Goal: Find specific page/section: Locate a particular part of the current website

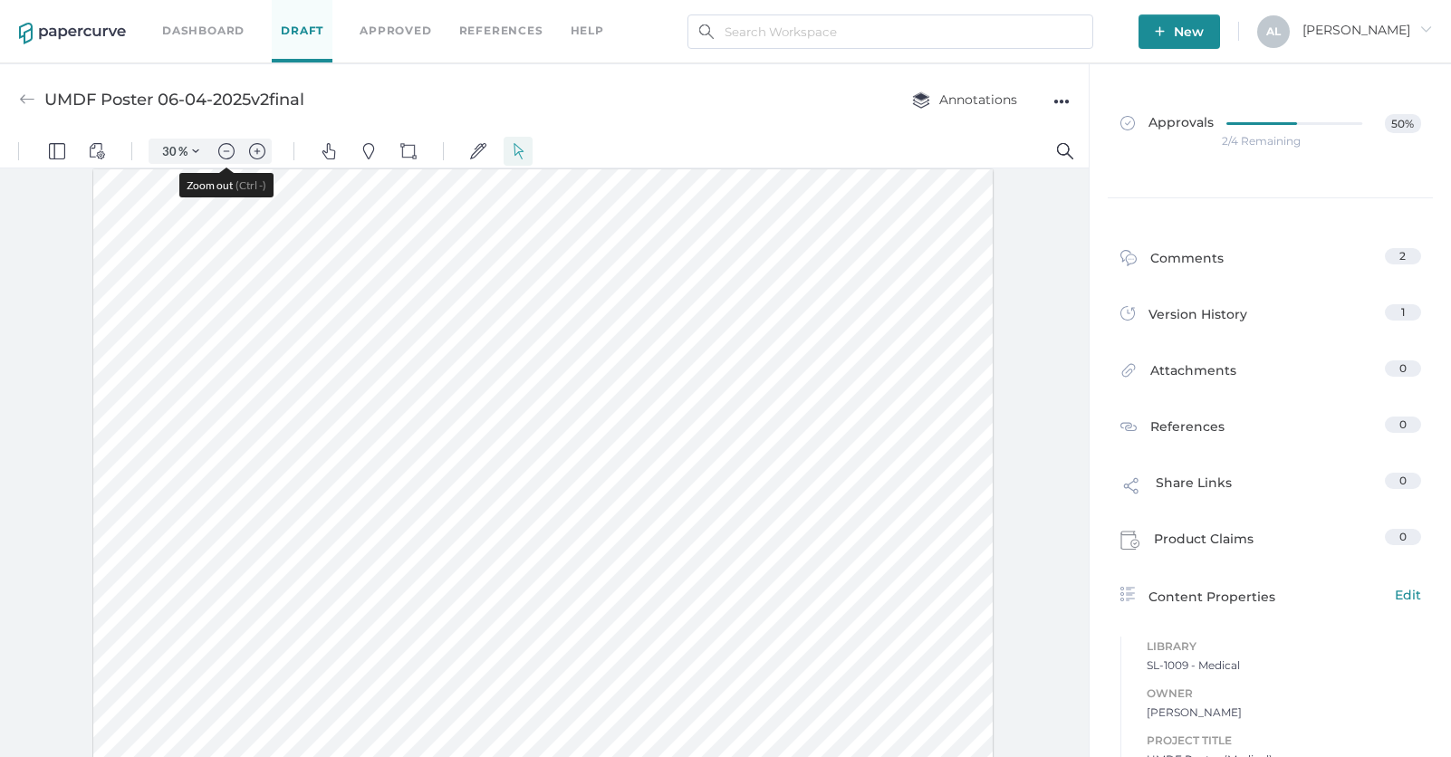
scroll to position [8, 0]
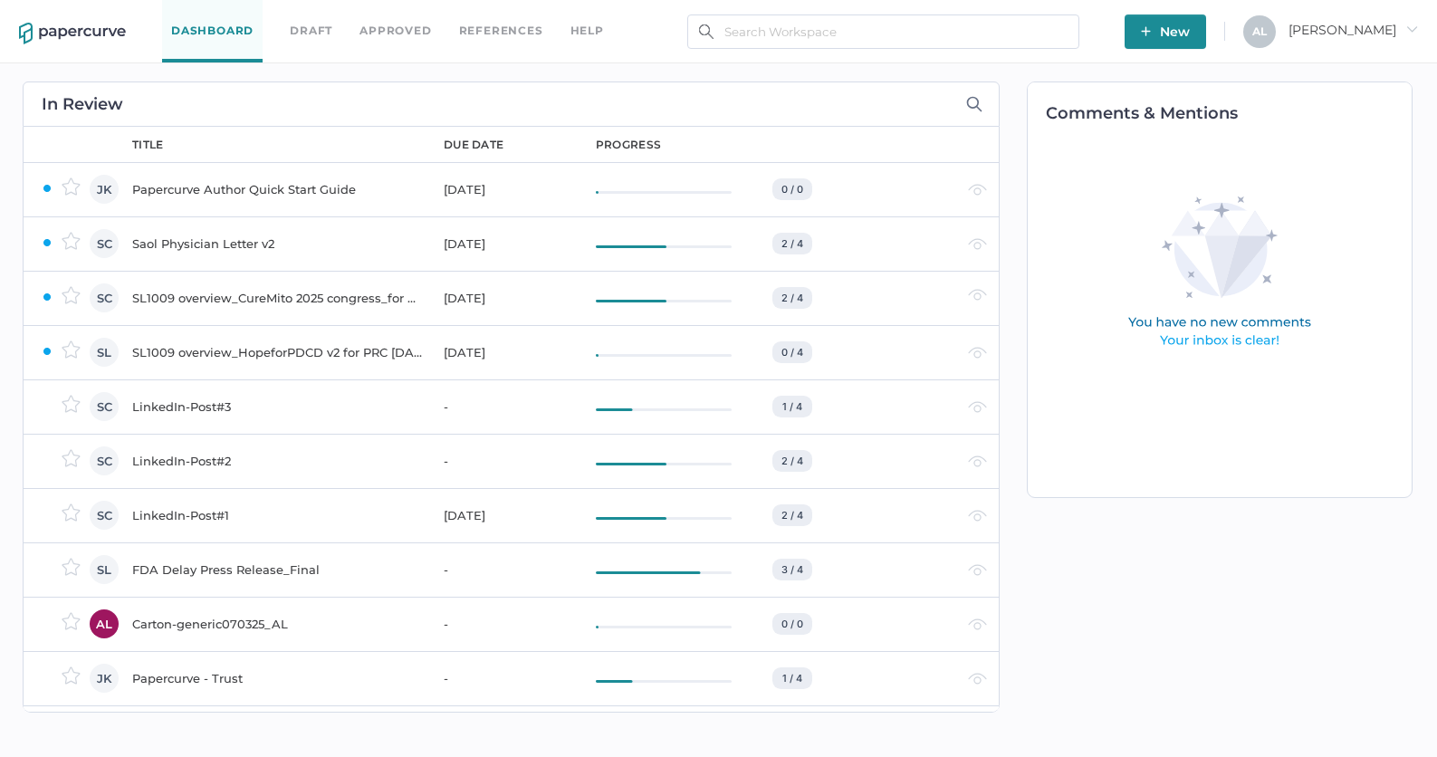
scroll to position [453, 0]
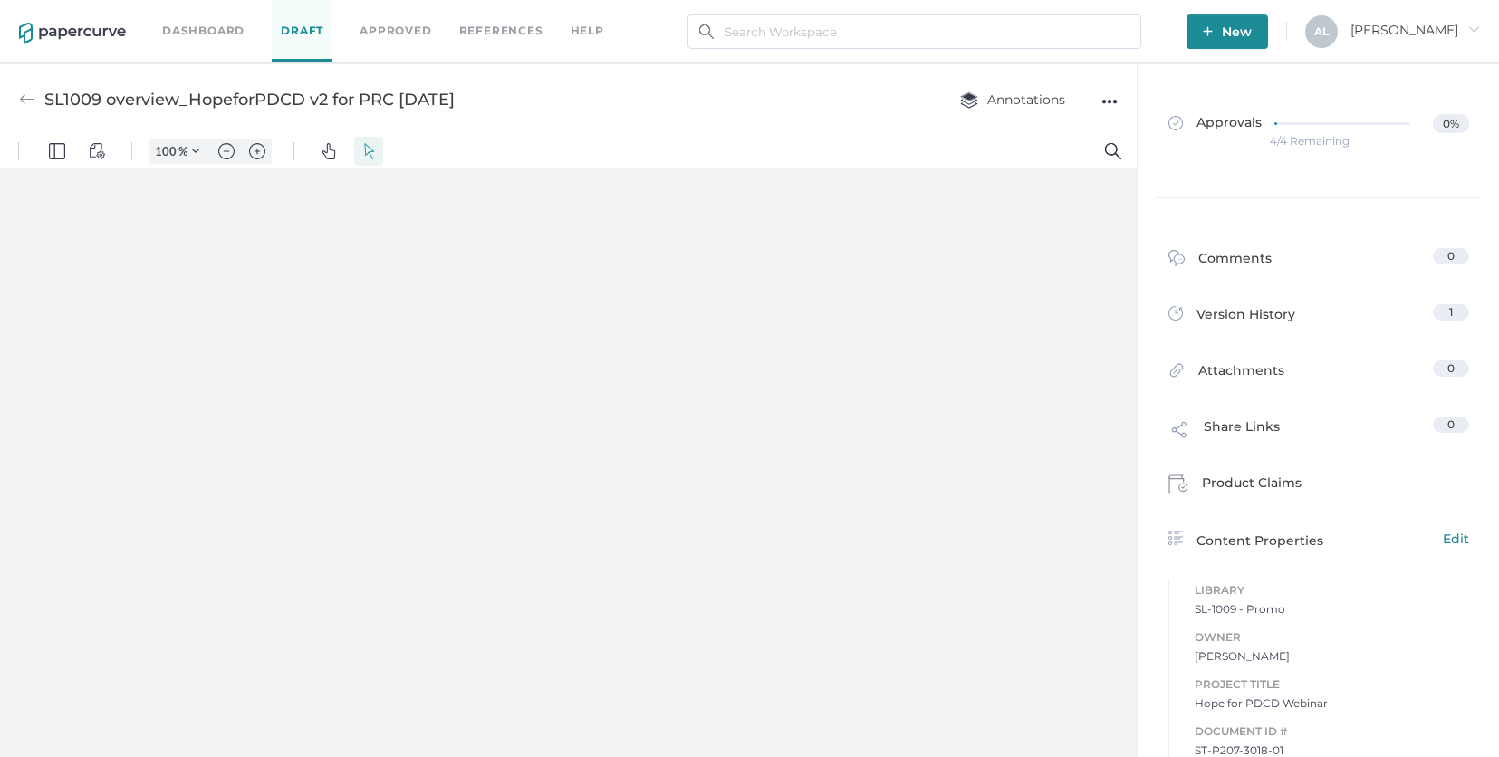
type input "30"
type input "3"
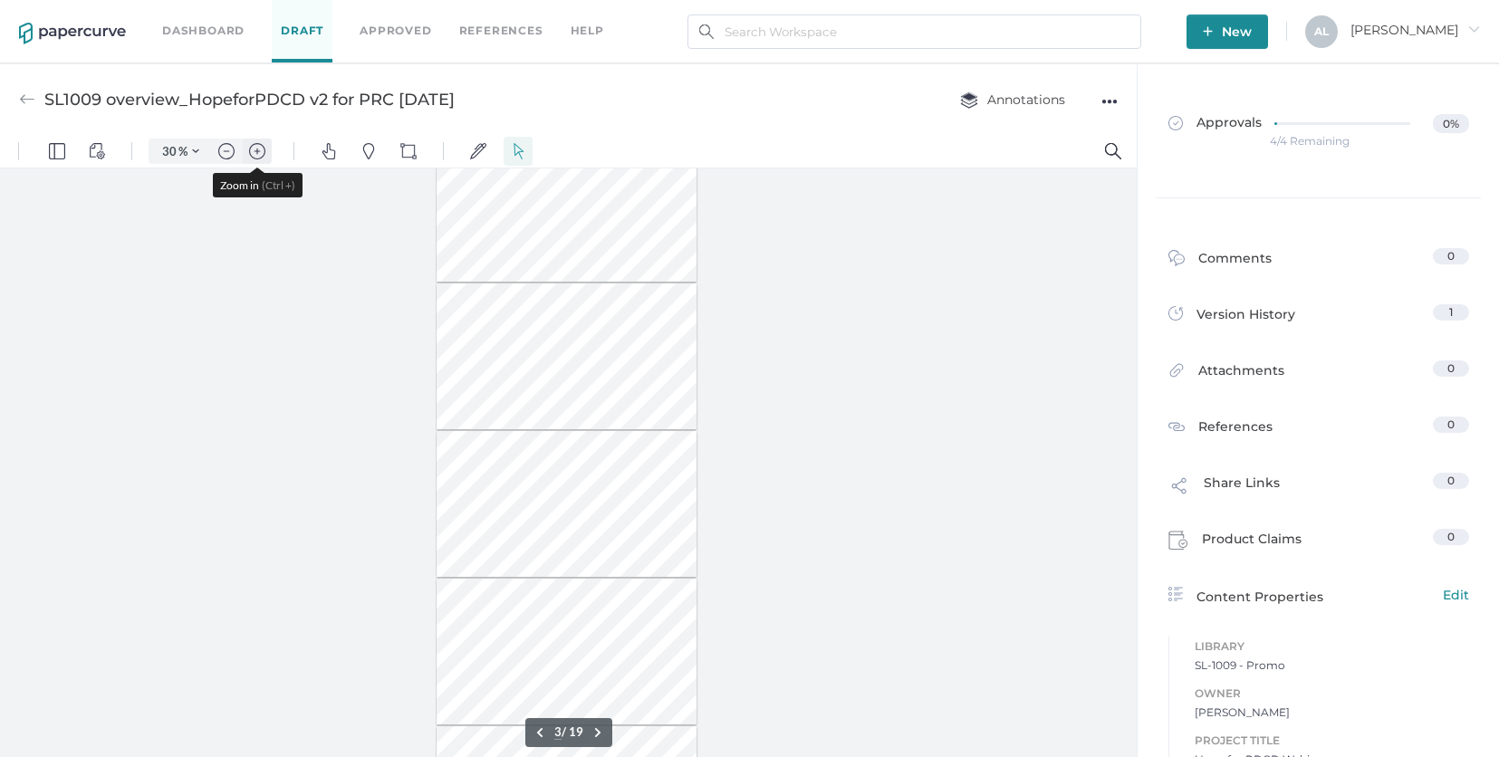
click at [257, 149] on img "Zoom in" at bounding box center [257, 151] width 16 height 16
type input "53"
type input "4"
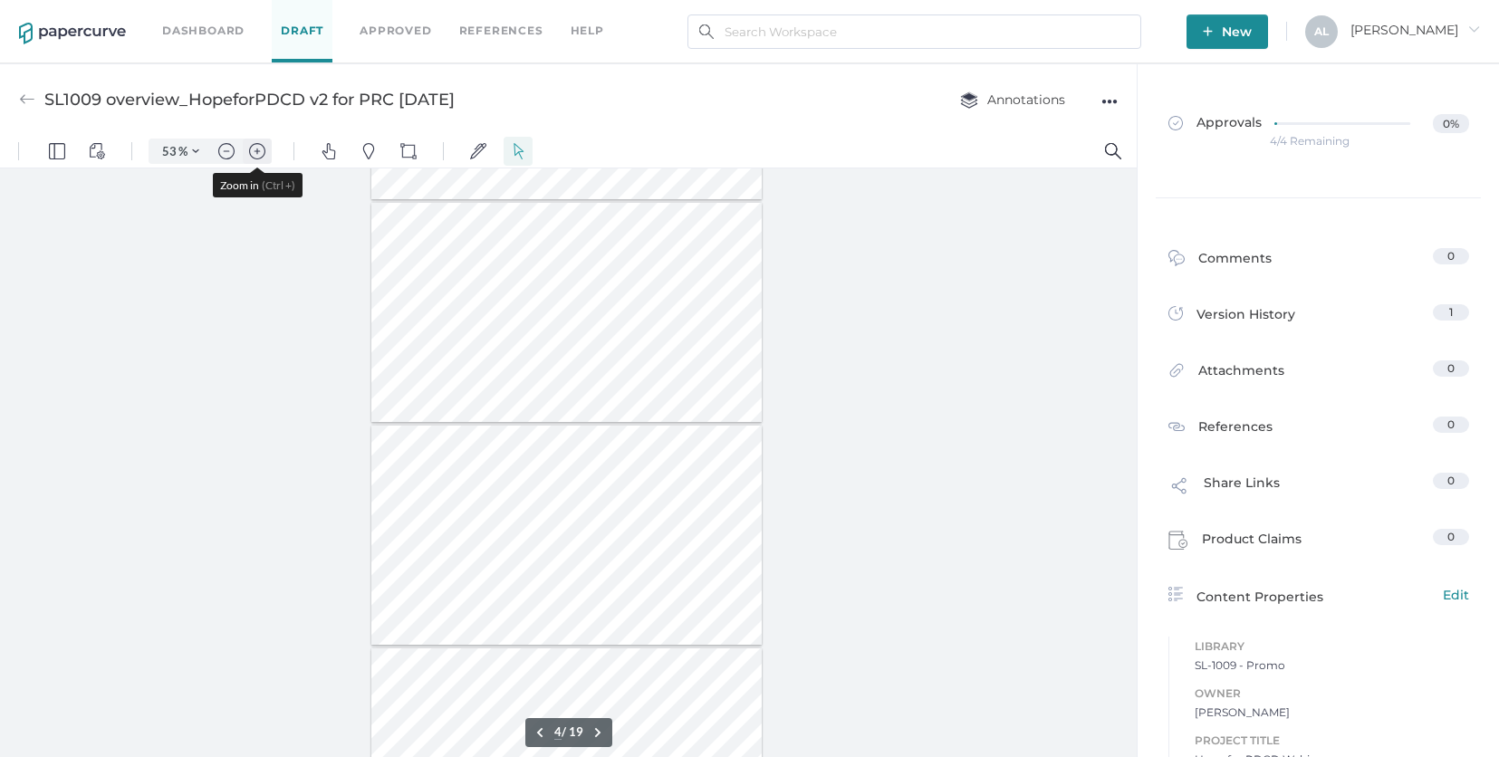
scroll to position [529, 0]
click at [264, 149] on img "Zoom in" at bounding box center [257, 151] width 16 height 16
type input "60"
type input "2"
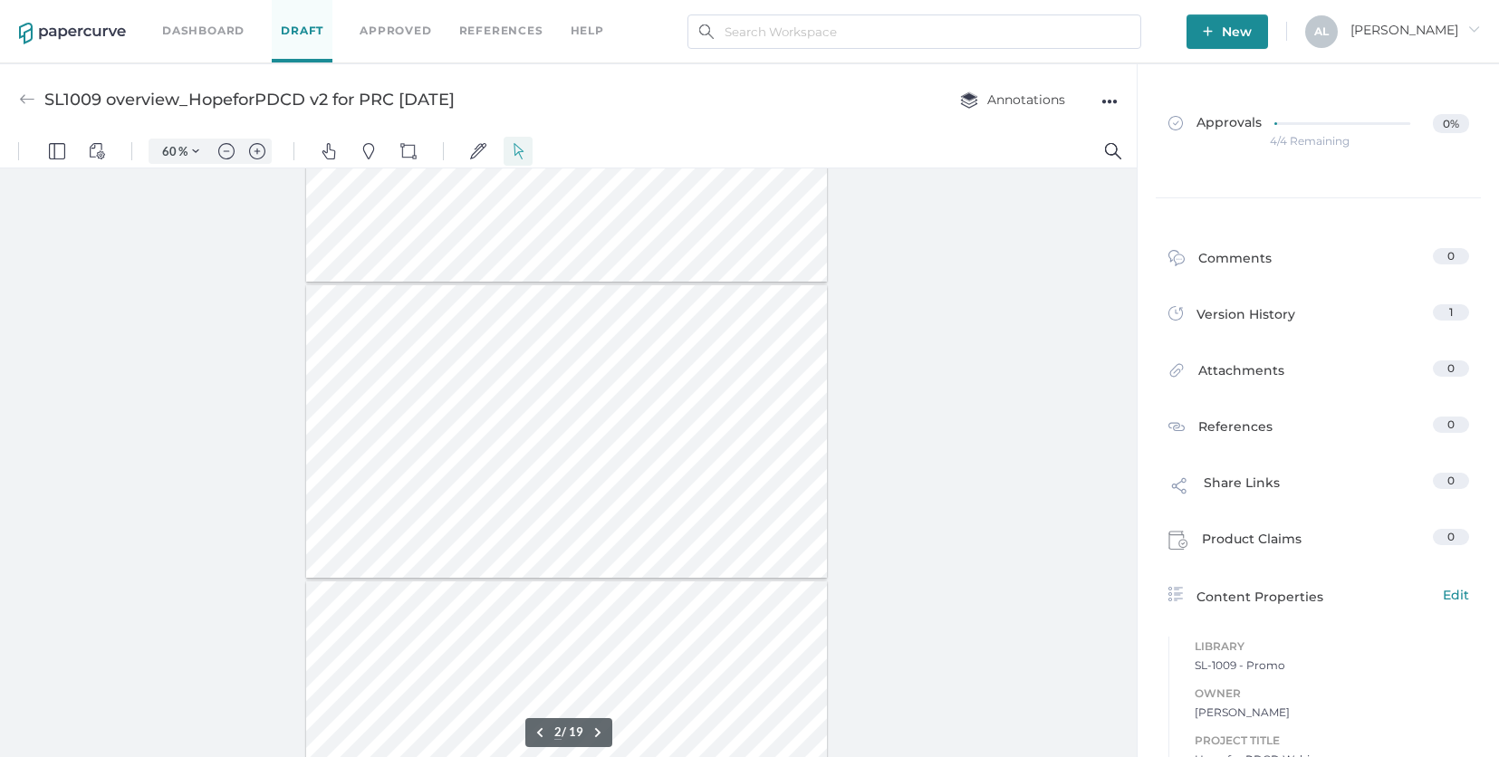
scroll to position [272, 0]
